Goal: Information Seeking & Learning: Learn about a topic

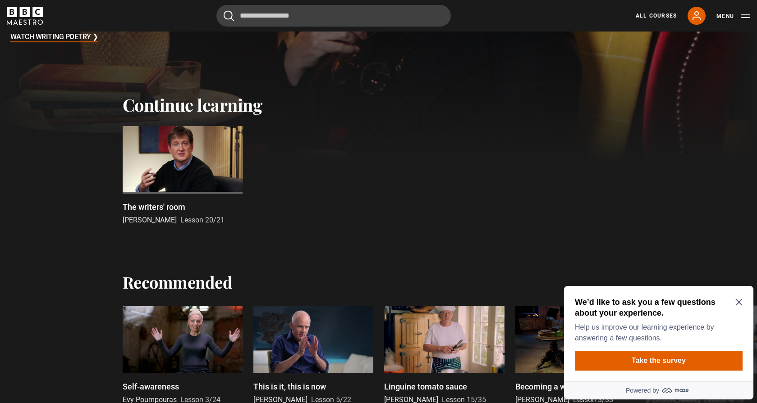
click at [192, 152] on div at bounding box center [183, 160] width 120 height 68
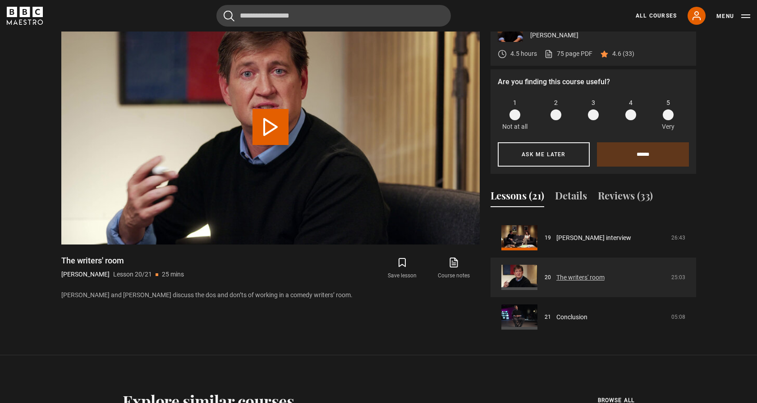
scroll to position [434, 0]
click at [584, 279] on link "The writers' room" at bounding box center [580, 277] width 48 height 9
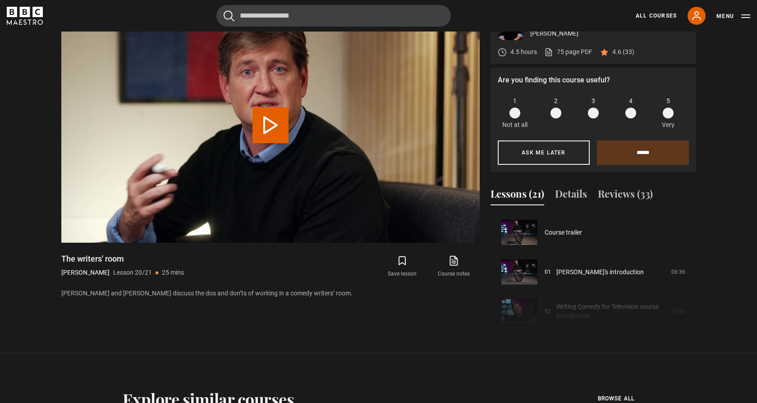
scroll to position [750, 0]
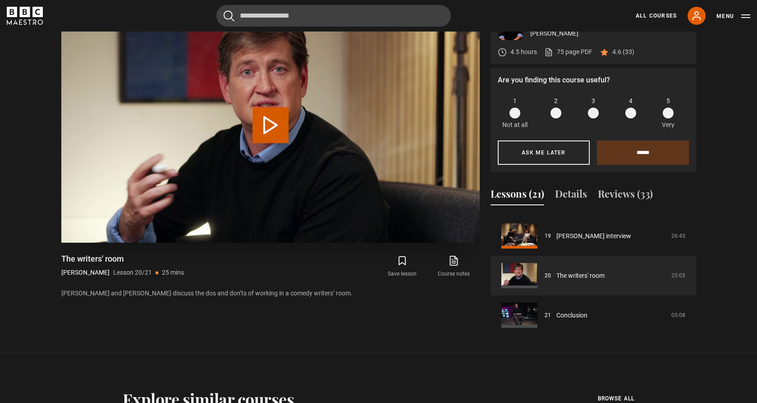
click at [272, 125] on button "Play Lesson The writers' room" at bounding box center [270, 125] width 36 height 36
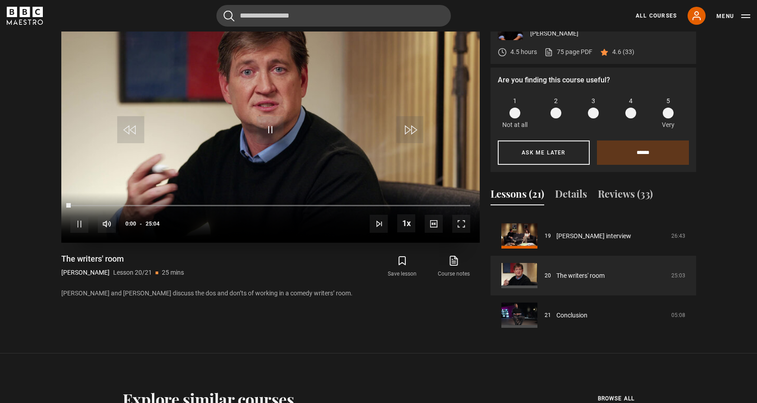
click at [463, 225] on span "Video Player" at bounding box center [461, 224] width 18 height 18
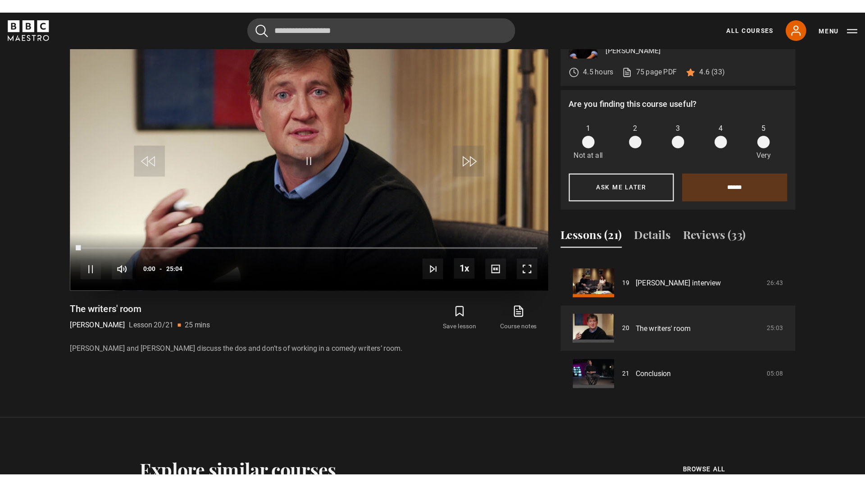
scroll to position [0, 0]
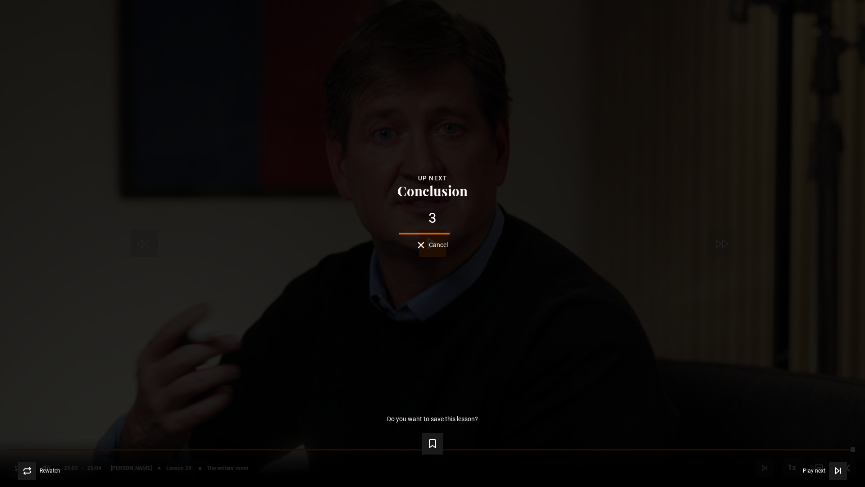
click at [756, 342] on div "Lesson Completed Up next Conclusion 3 Cancel Do you want to save this lesson? S…" at bounding box center [432, 243] width 865 height 487
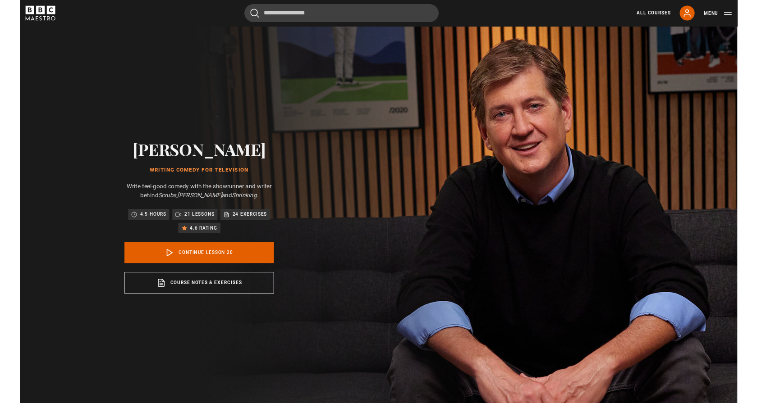
scroll to position [436, 0]
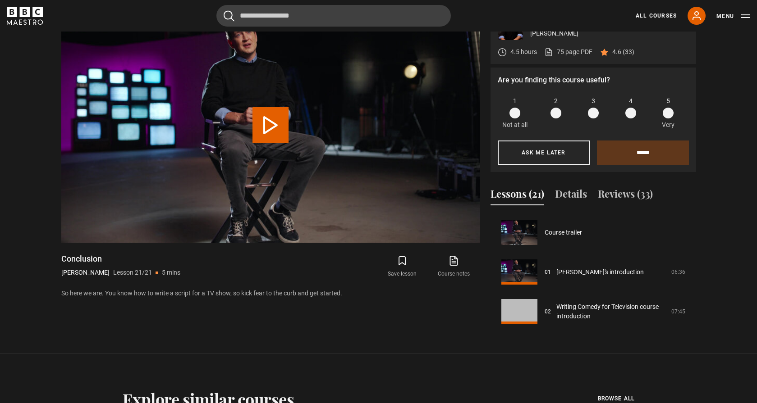
scroll to position [750, 0]
